Goal: Check status

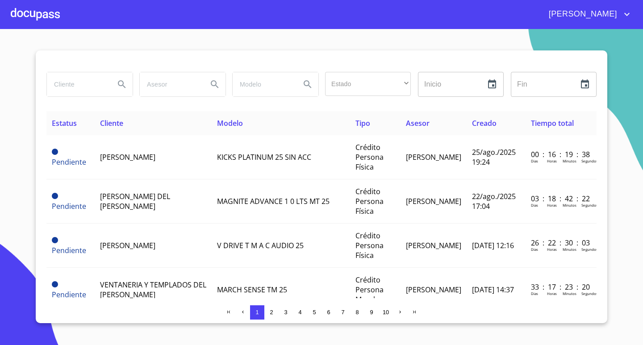
click at [51, 10] on div at bounding box center [35, 14] width 49 height 29
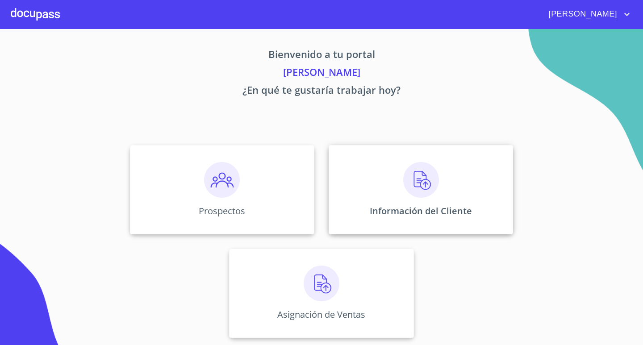
click at [416, 191] on img at bounding box center [421, 180] width 36 height 36
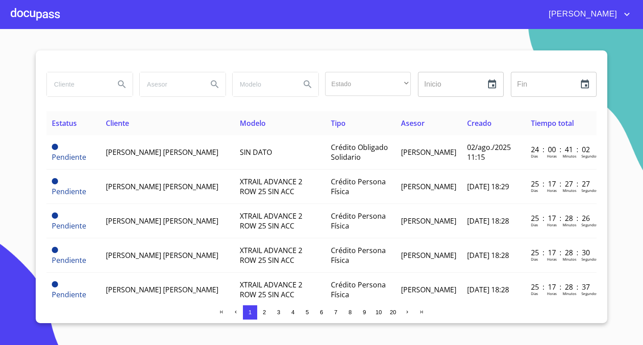
drag, startPoint x: 431, startPoint y: 156, endPoint x: 23, endPoint y: 166, distance: 408.5
click at [24, 166] on section "Estado ​ ​ Inicio ​ Fin ​ Estatus Cliente Modelo Tipo Asesor Creado Tiempo tota…" at bounding box center [321, 187] width 643 height 316
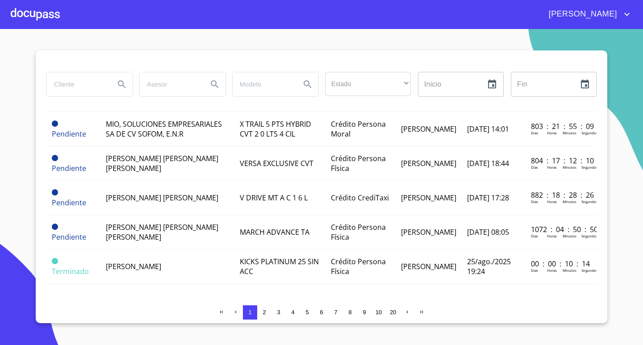
scroll to position [963, 0]
click at [262, 310] on span "2" at bounding box center [264, 312] width 7 height 7
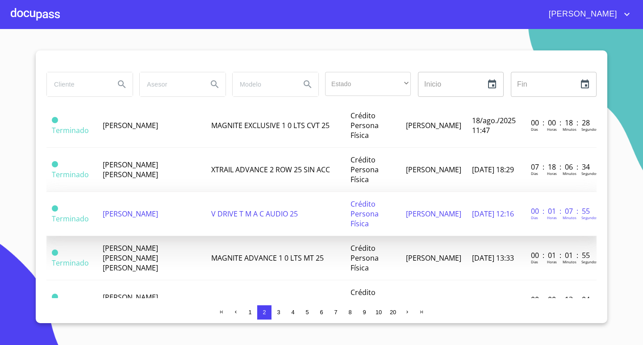
scroll to position [134, 0]
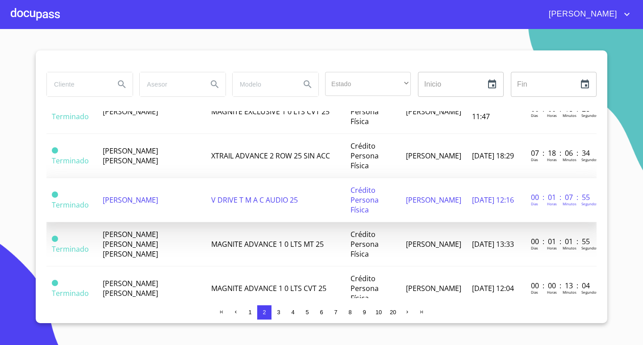
click at [321, 204] on td "V DRIVE T M A C AUDIO 25" at bounding box center [276, 200] width 140 height 44
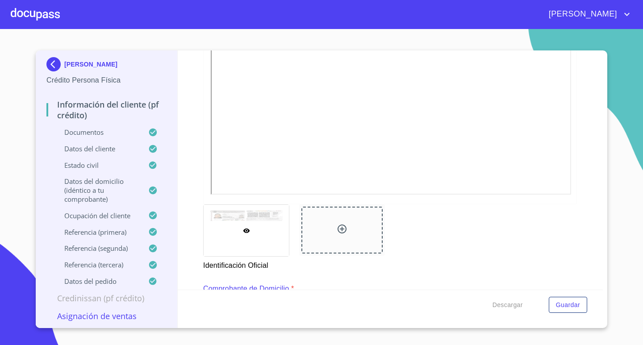
scroll to position [223, 0]
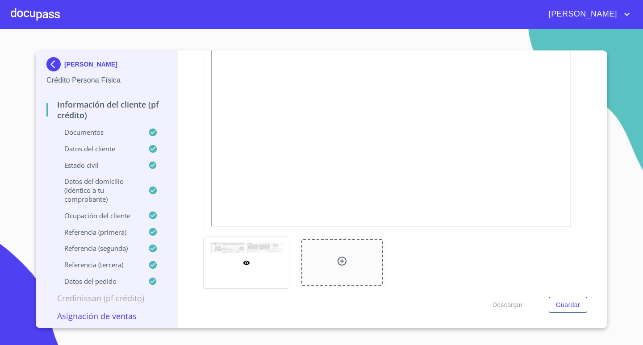
click at [51, 61] on img at bounding box center [55, 64] width 18 height 14
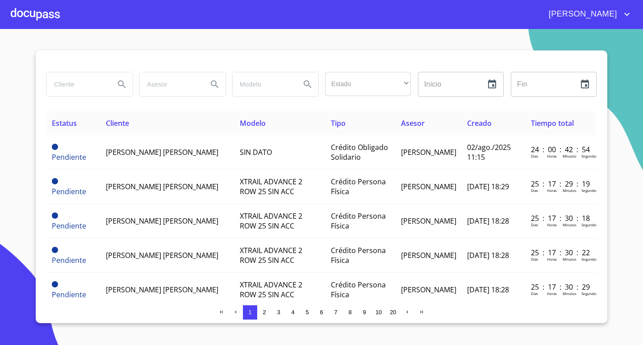
click at [265, 311] on span "2" at bounding box center [263, 312] width 3 height 7
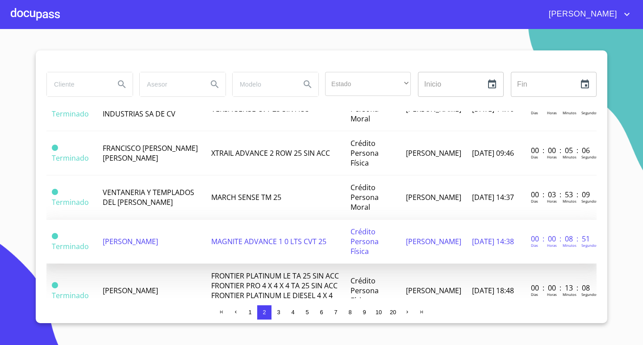
scroll to position [446, 0]
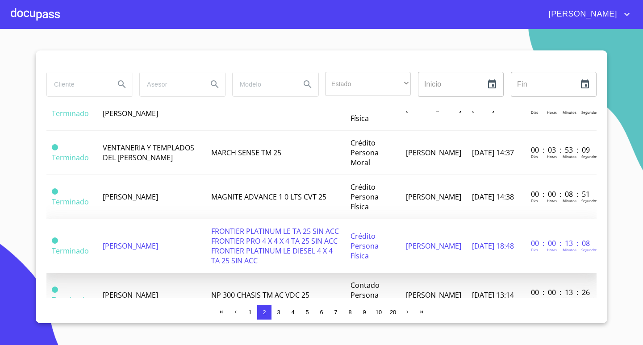
click at [158, 242] on span "[PERSON_NAME]" at bounding box center [130, 246] width 55 height 10
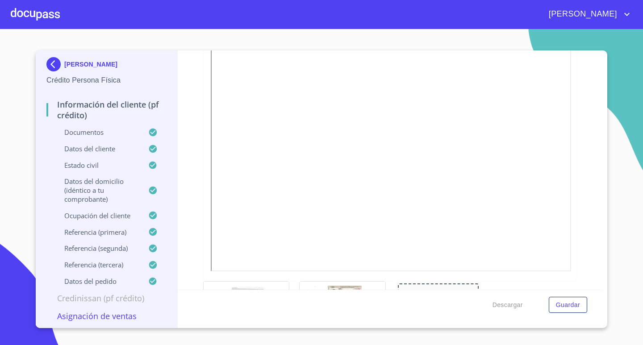
scroll to position [312, 0]
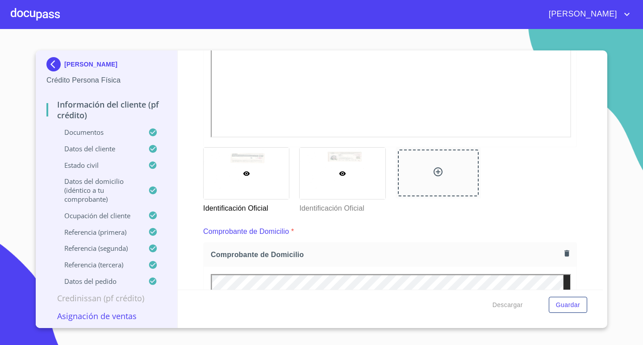
click at [328, 191] on div at bounding box center [341, 173] width 85 height 51
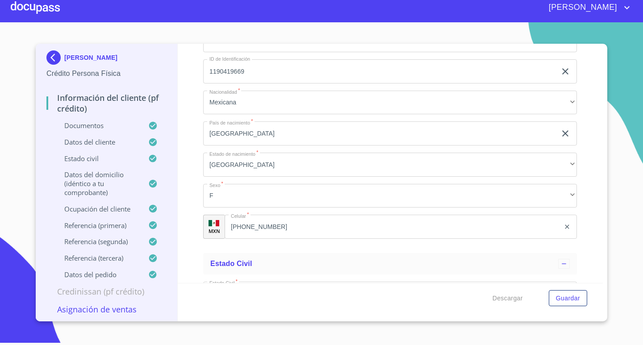
scroll to position [2829, 0]
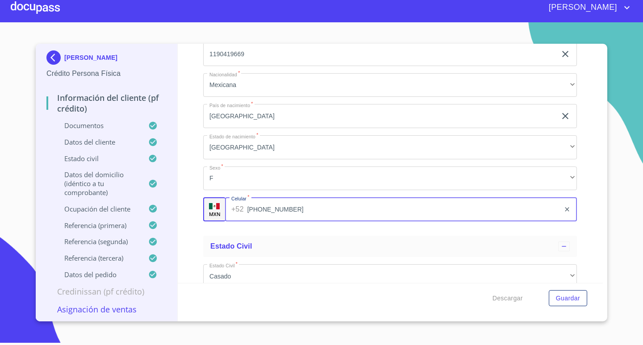
drag, startPoint x: 280, startPoint y: 211, endPoint x: 221, endPoint y: 212, distance: 59.4
click at [221, 212] on div "MXN Celular   * [PHONE_NUMBER] ​" at bounding box center [390, 209] width 374 height 24
drag, startPoint x: 312, startPoint y: 211, endPoint x: 236, endPoint y: 212, distance: 75.9
click at [237, 212] on div "[PHONE_NUMBER] ​" at bounding box center [401, 209] width 352 height 24
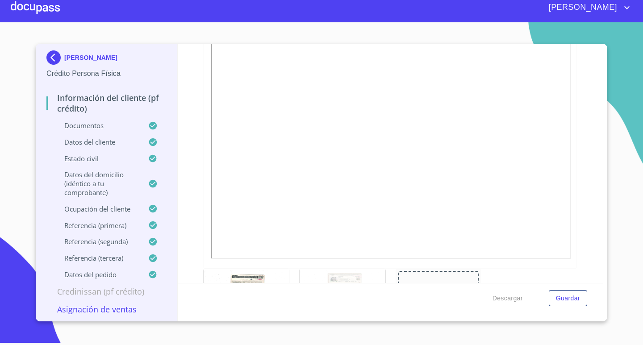
scroll to position [196, 0]
click at [57, 55] on img at bounding box center [55, 57] width 18 height 14
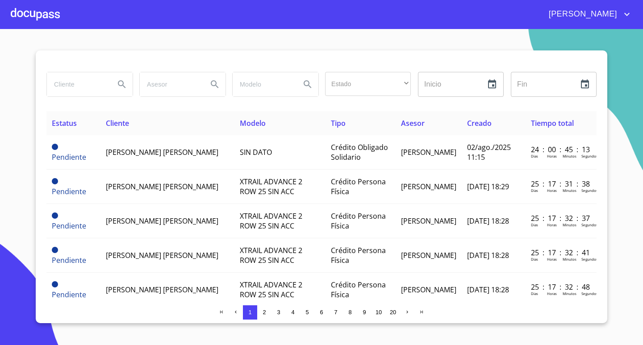
click at [266, 311] on span "2" at bounding box center [263, 312] width 3 height 7
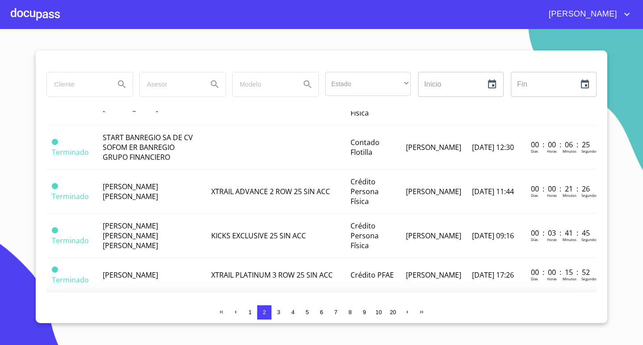
scroll to position [749, 0]
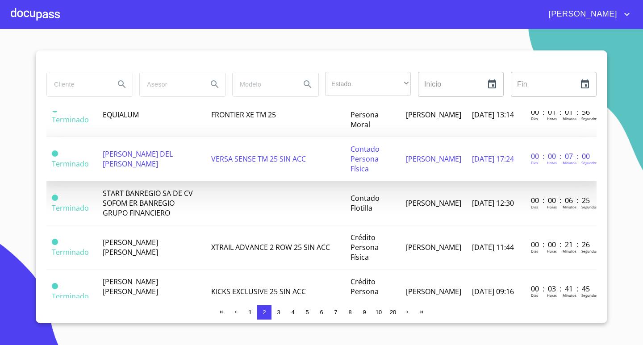
click at [188, 169] on td "[PERSON_NAME] DEL [PERSON_NAME]" at bounding box center [151, 159] width 108 height 44
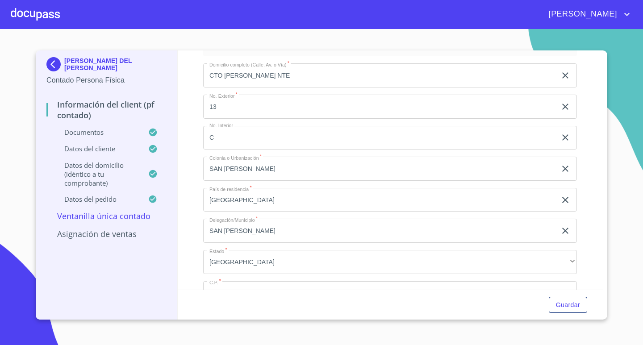
scroll to position [2319, 0]
